Goal: Task Accomplishment & Management: Complete application form

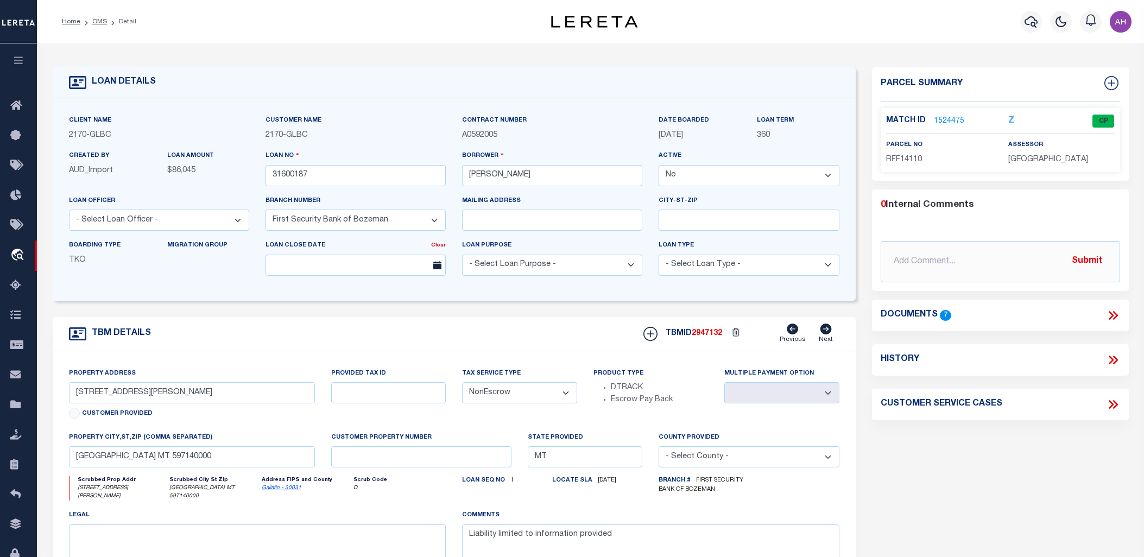
select select "False"
select select "4574"
select select "NonEscrow"
click at [15, 61] on icon "button" at bounding box center [18, 60] width 12 height 10
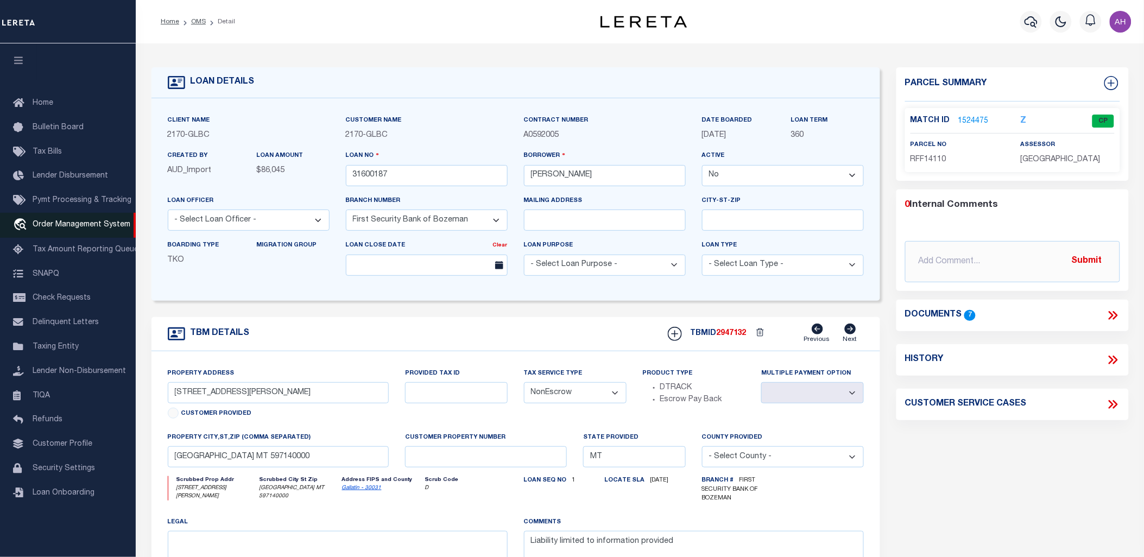
click at [87, 229] on span "Order Management System" at bounding box center [82, 225] width 98 height 8
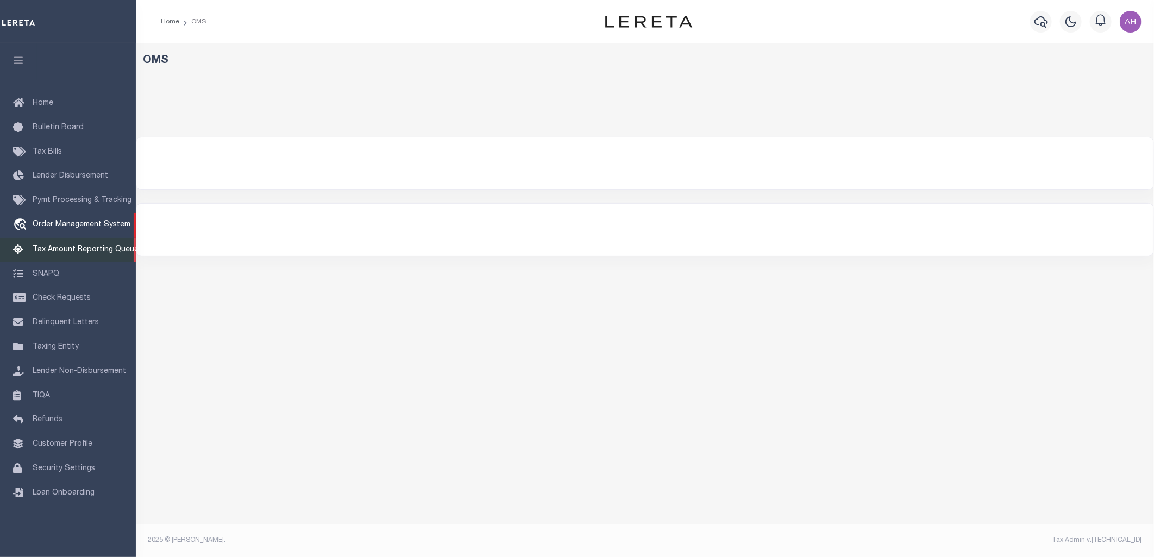
select select "200"
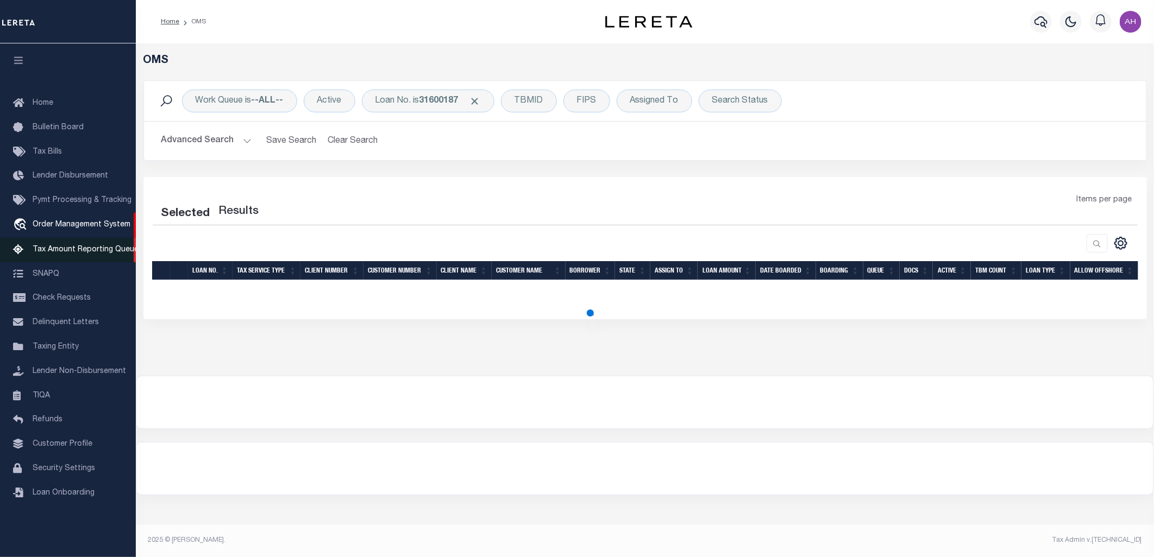
select select "200"
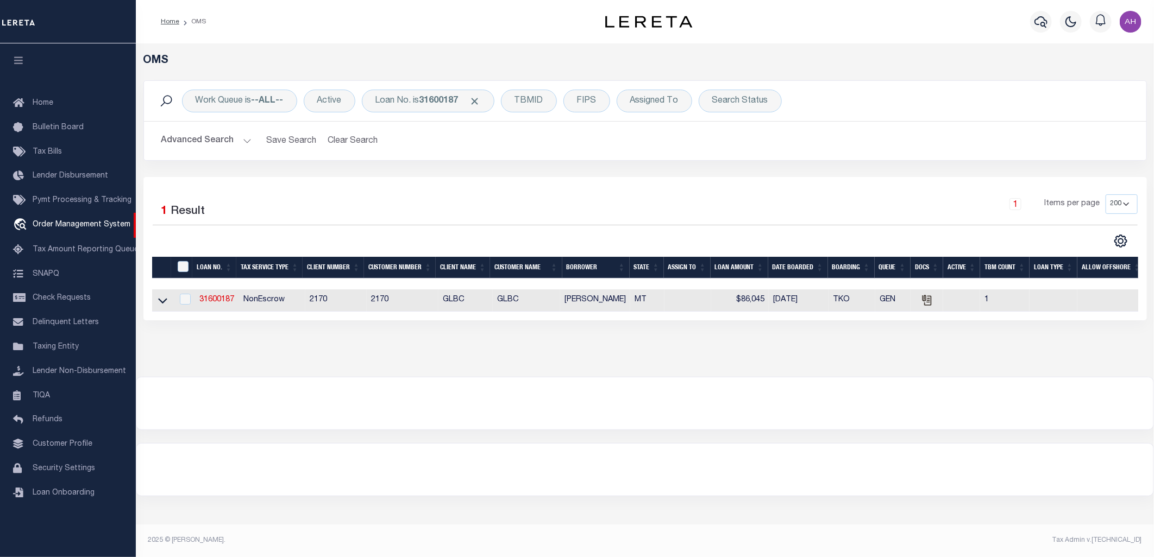
click at [242, 139] on button "Advanced Search" at bounding box center [206, 140] width 90 height 21
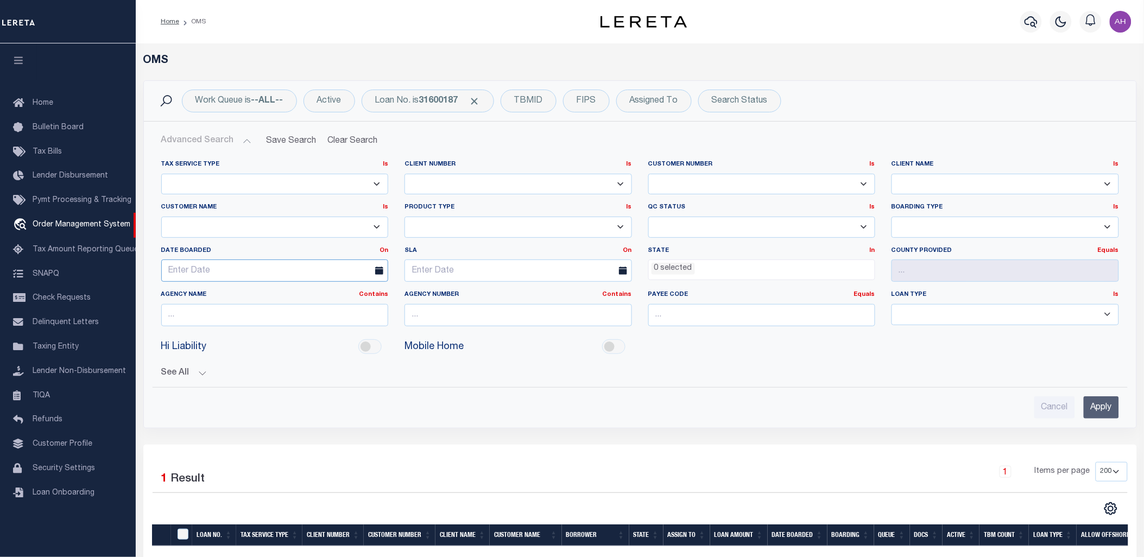
click at [213, 269] on input "text" at bounding box center [275, 271] width 228 height 22
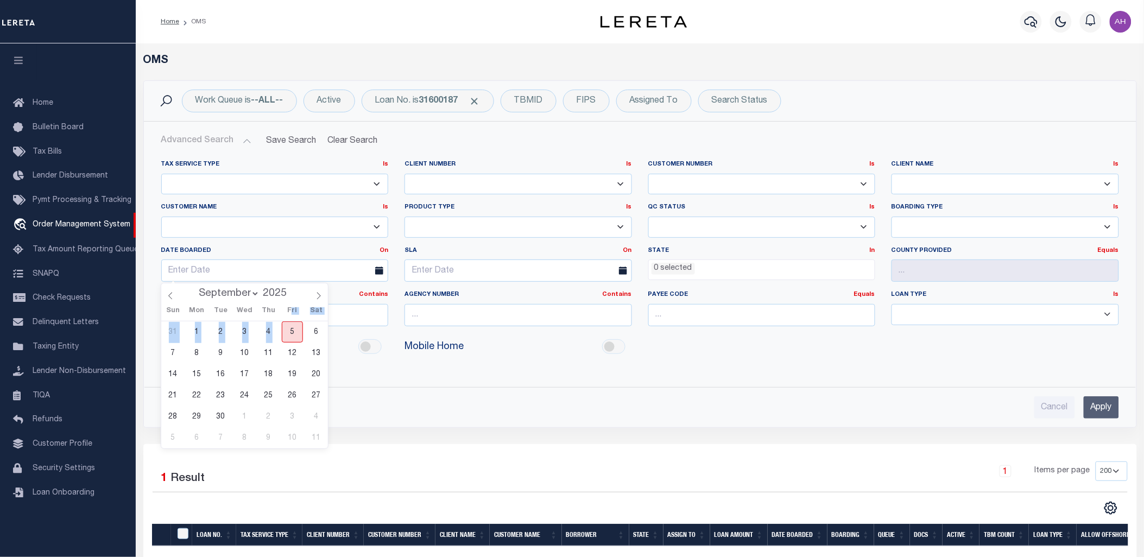
drag, startPoint x: 290, startPoint y: 320, endPoint x: 290, endPoint y: 326, distance: 6.0
click at [290, 323] on div "Sun Mon Tue Wed Thu Fri Sat 31 1 2 3 4 5 6 7 8 9 10 11 12 13 14 15 16 17 18 19 …" at bounding box center [244, 375] width 167 height 147
click at [290, 333] on span "5" at bounding box center [292, 332] width 21 height 21
type input "09-05-2025"
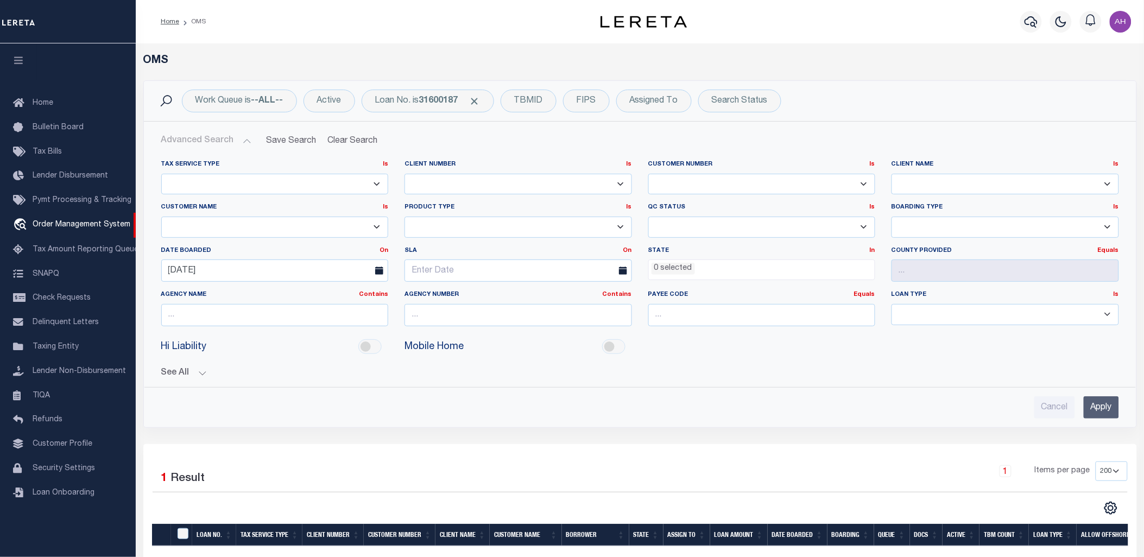
click at [1095, 403] on input "Apply" at bounding box center [1101, 408] width 35 height 22
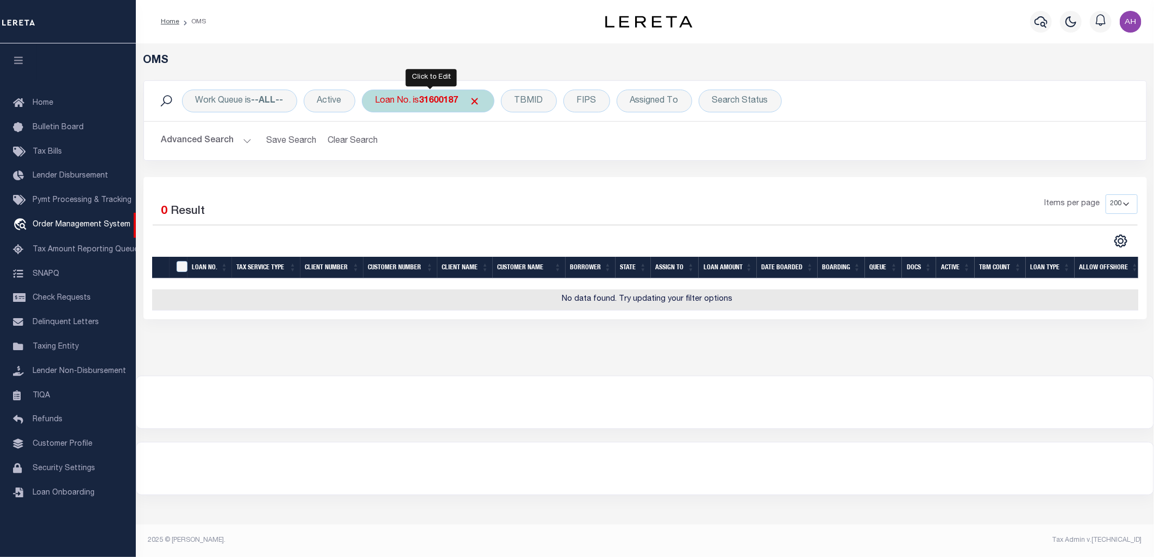
click at [480, 106] on span "Click to Remove" at bounding box center [474, 101] width 11 height 11
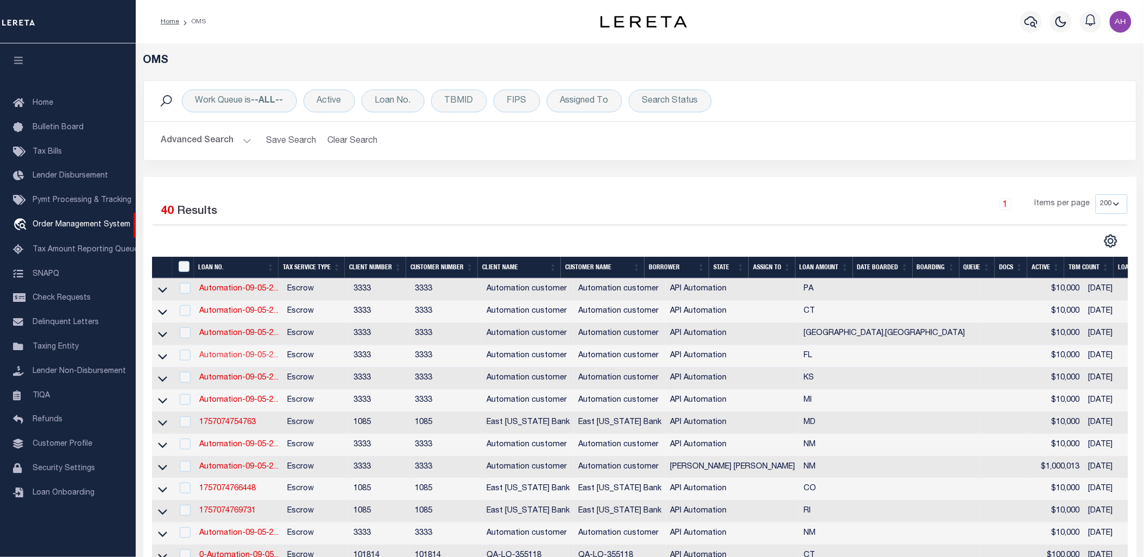
scroll to position [827, 0]
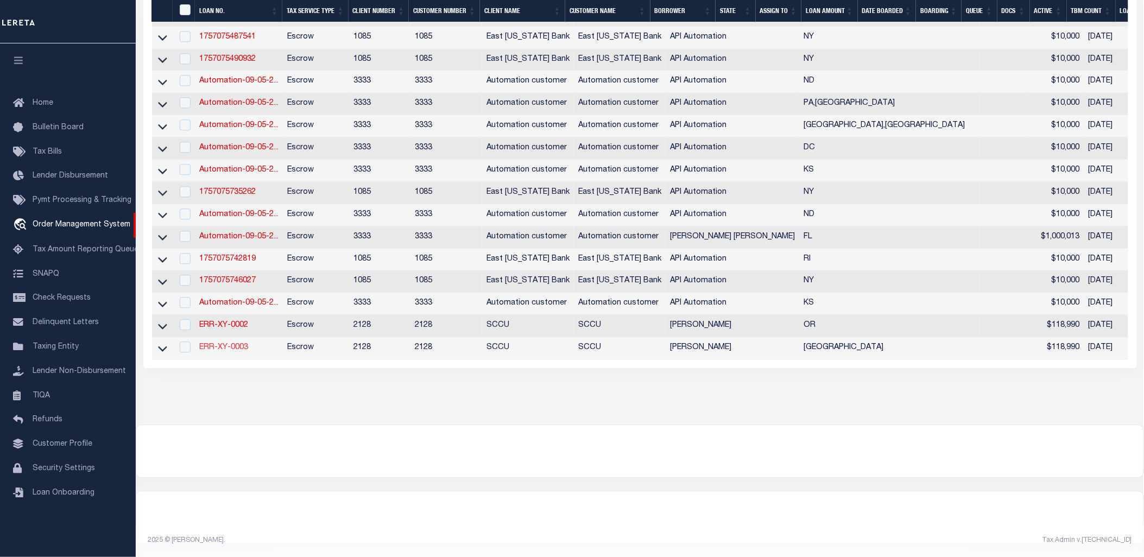
click at [223, 344] on link "ERR-XY-0003" at bounding box center [223, 348] width 49 height 8
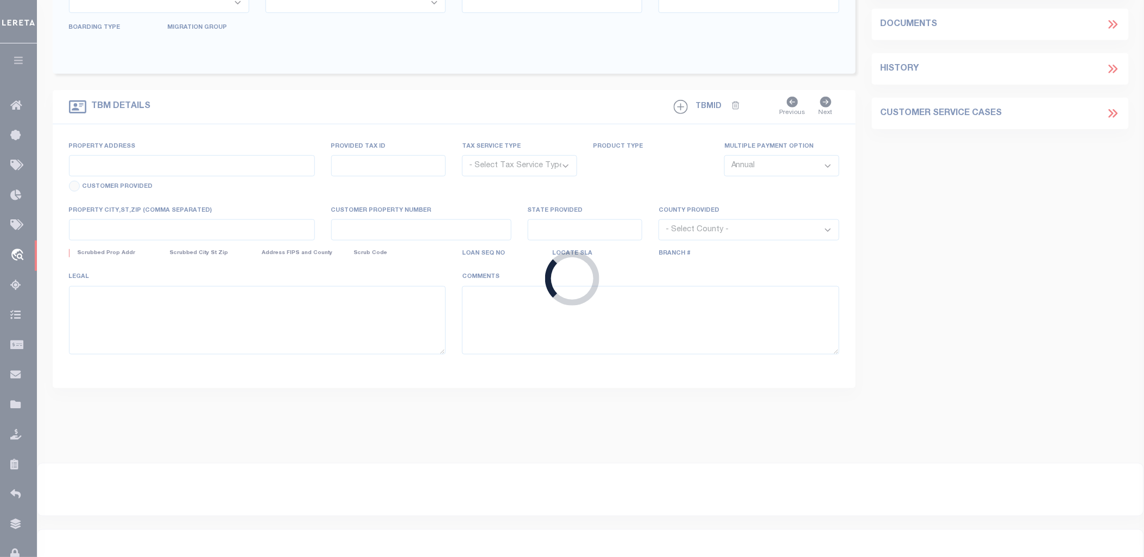
type input "ERR-XY-0003"
type input "John Brown"
select select
type input "08/31/2025"
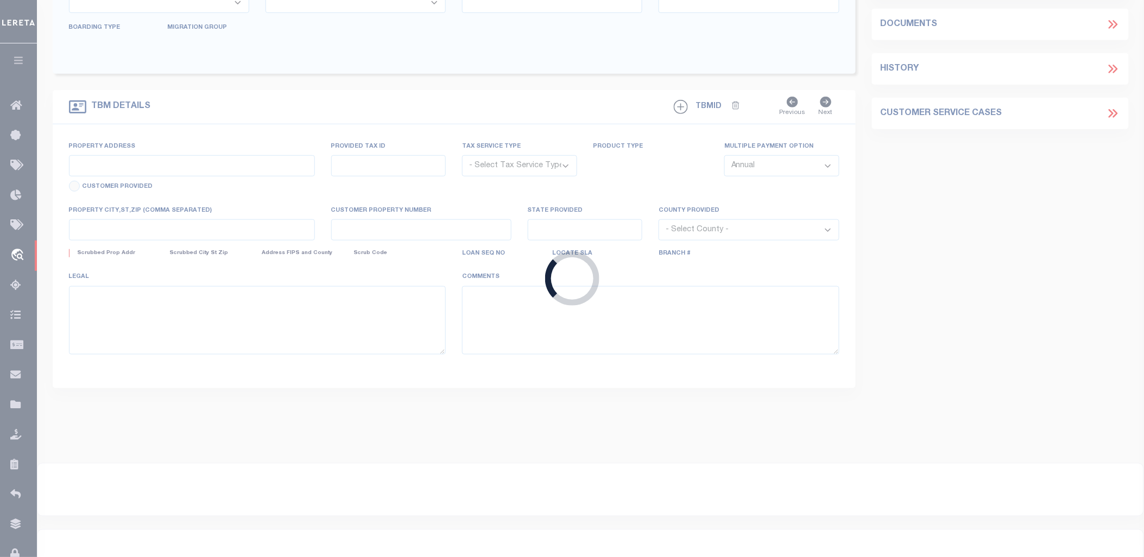
select select "10"
select select "Escrow"
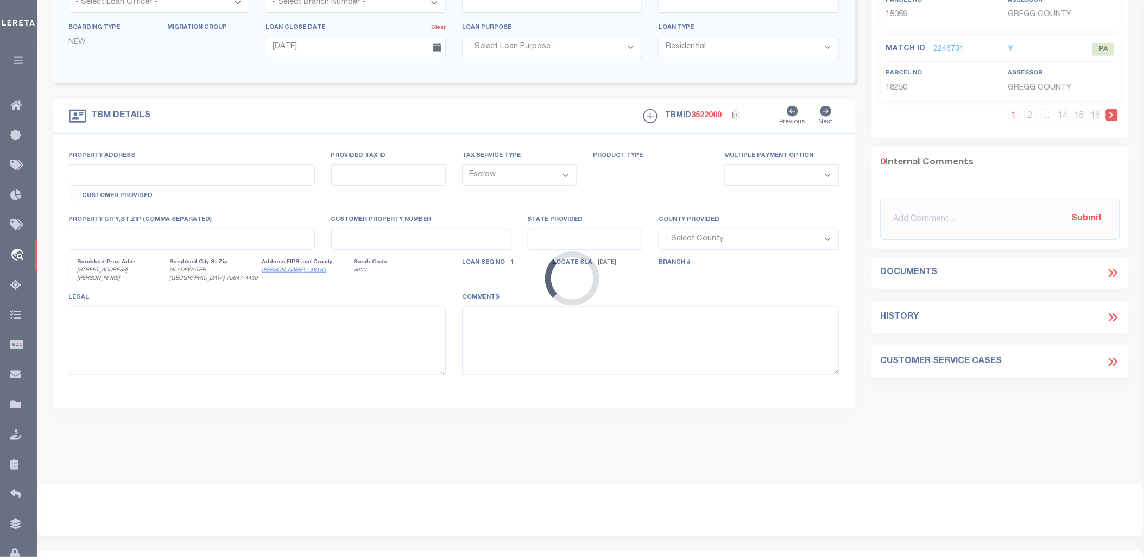
type input "603 TENERY ST"
select select
type input "GLADEWATER TX 75647-4439"
type input "[GEOGRAPHIC_DATA]"
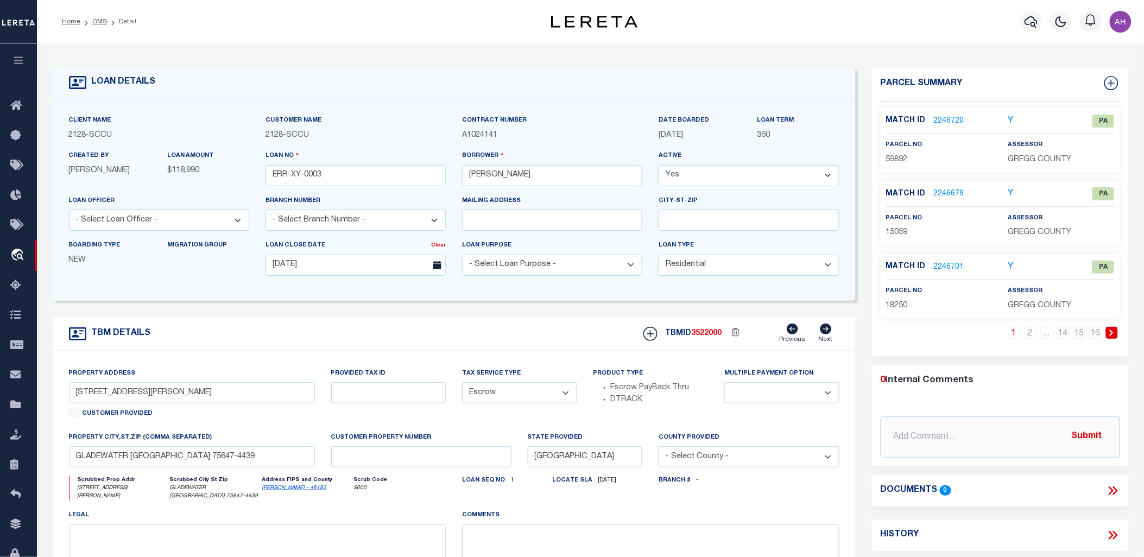
click at [951, 262] on link "2246701" at bounding box center [949, 267] width 30 height 11
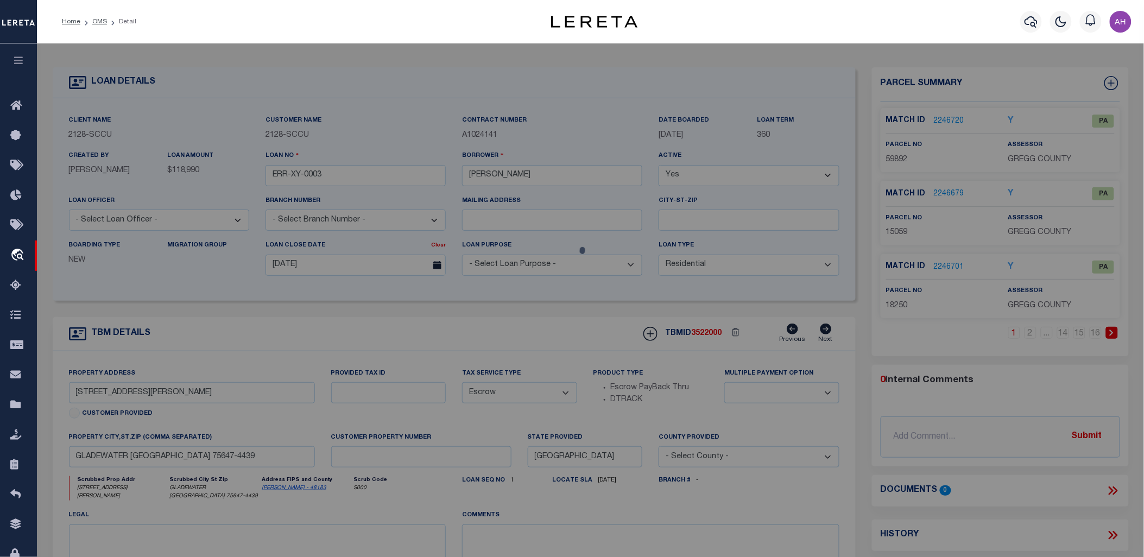
checkbox input "false"
select select "PA"
select select "099"
select select "MDD"
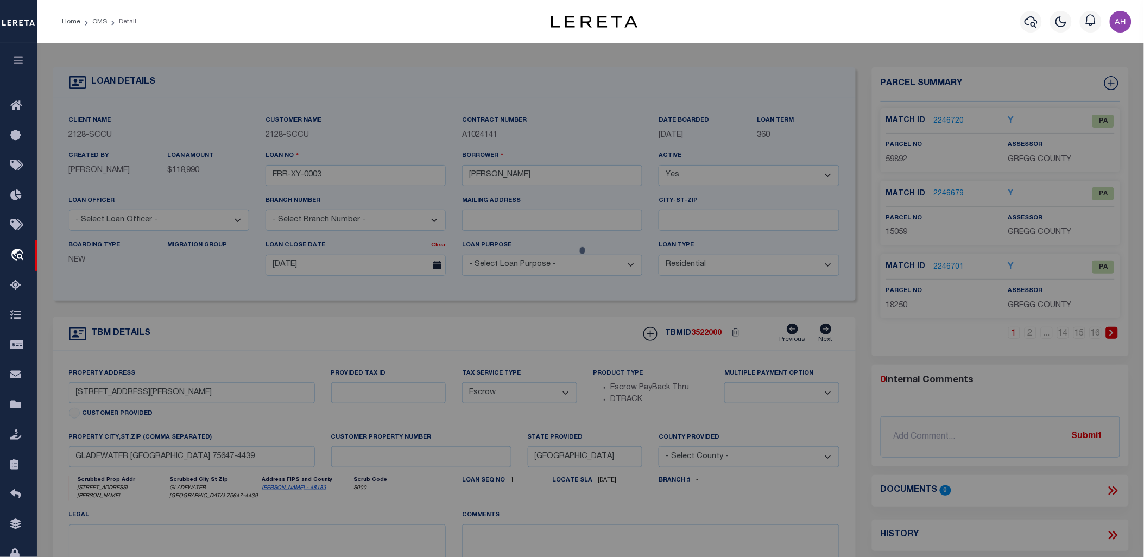
select select "ADD"
type input "601 WOOD ST."
